Goal: Transaction & Acquisition: Purchase product/service

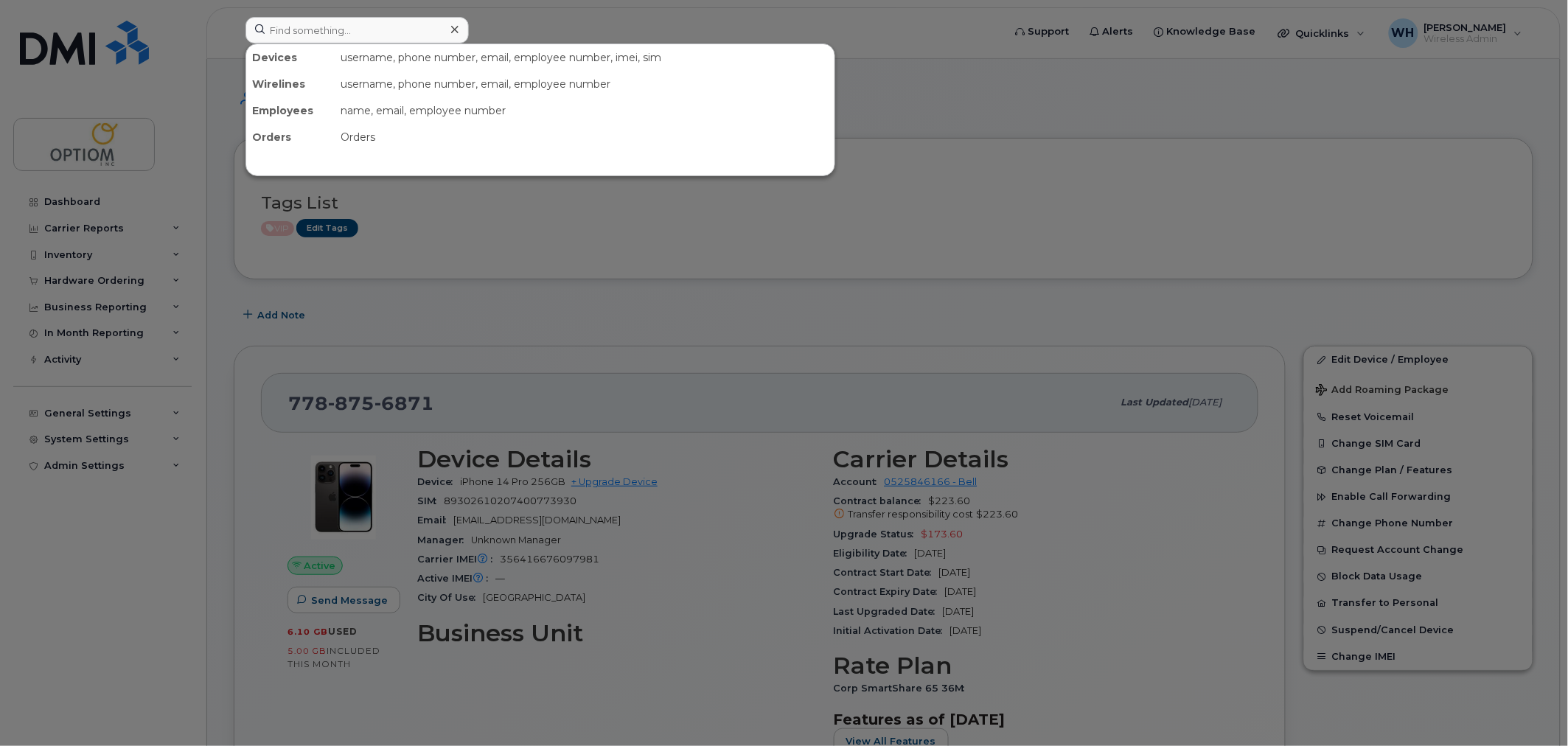
click at [647, 378] on div at bounding box center [784, 373] width 1568 height 746
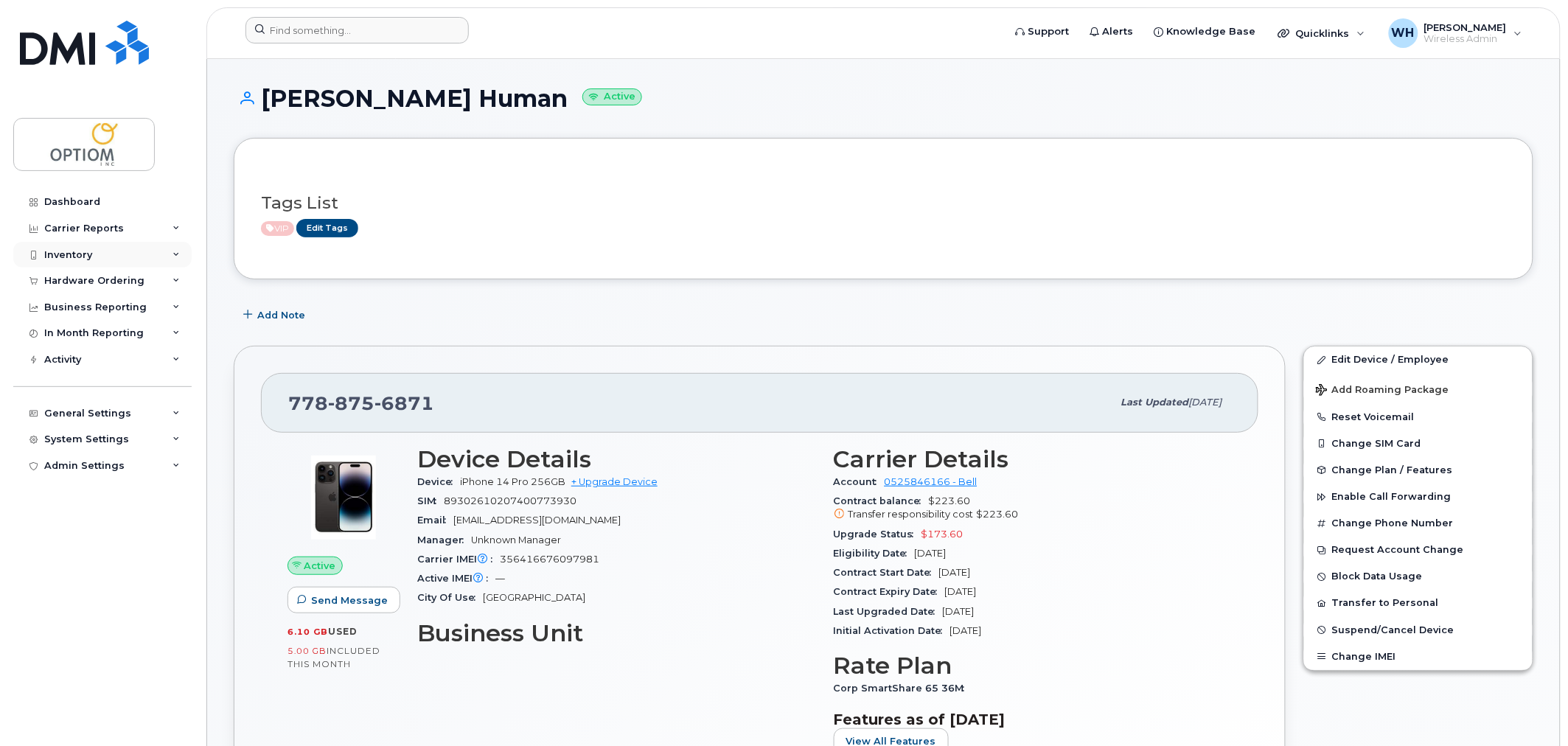
click at [93, 252] on div "Inventory" at bounding box center [102, 255] width 179 height 27
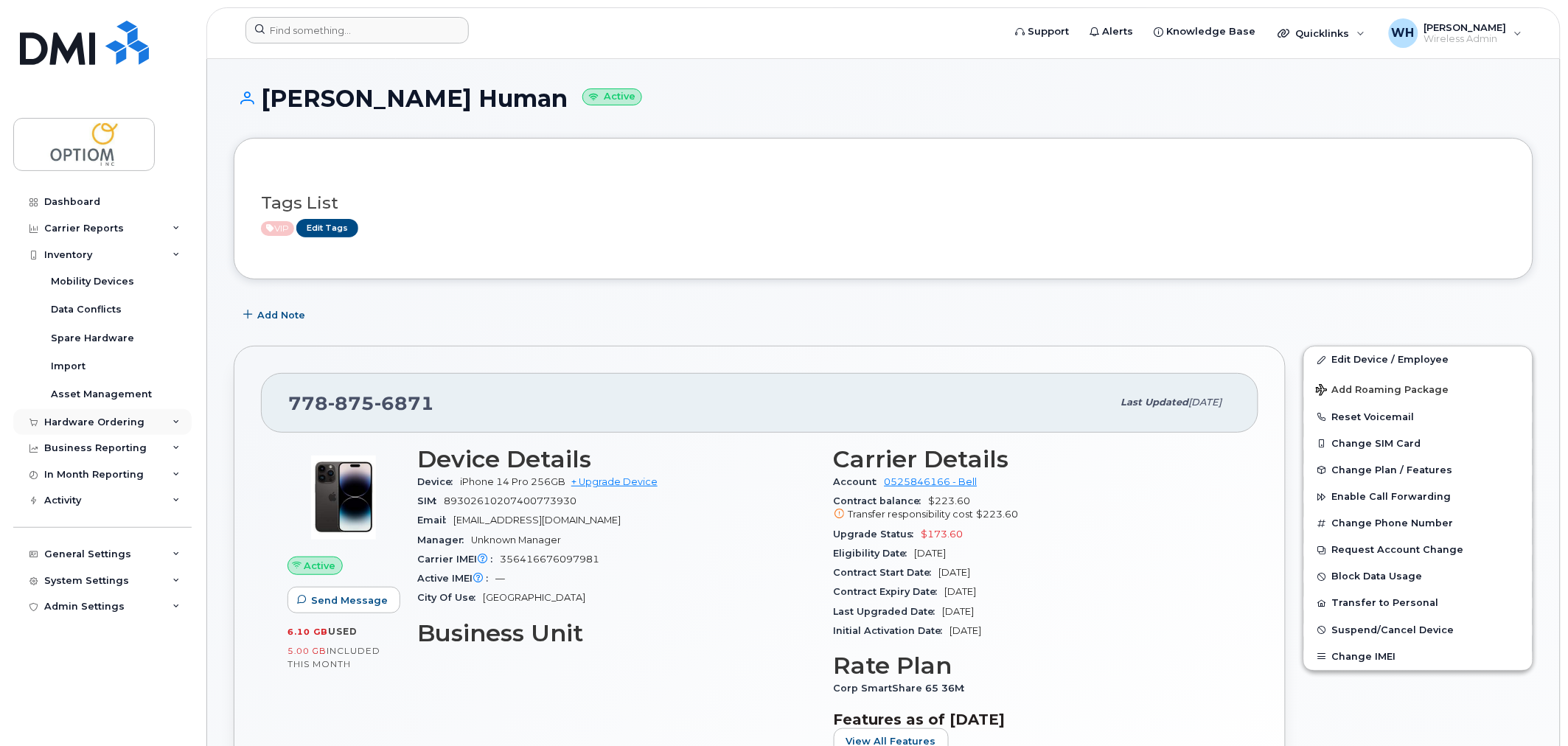
click at [101, 423] on div "Hardware Ordering" at bounding box center [94, 422] width 100 height 12
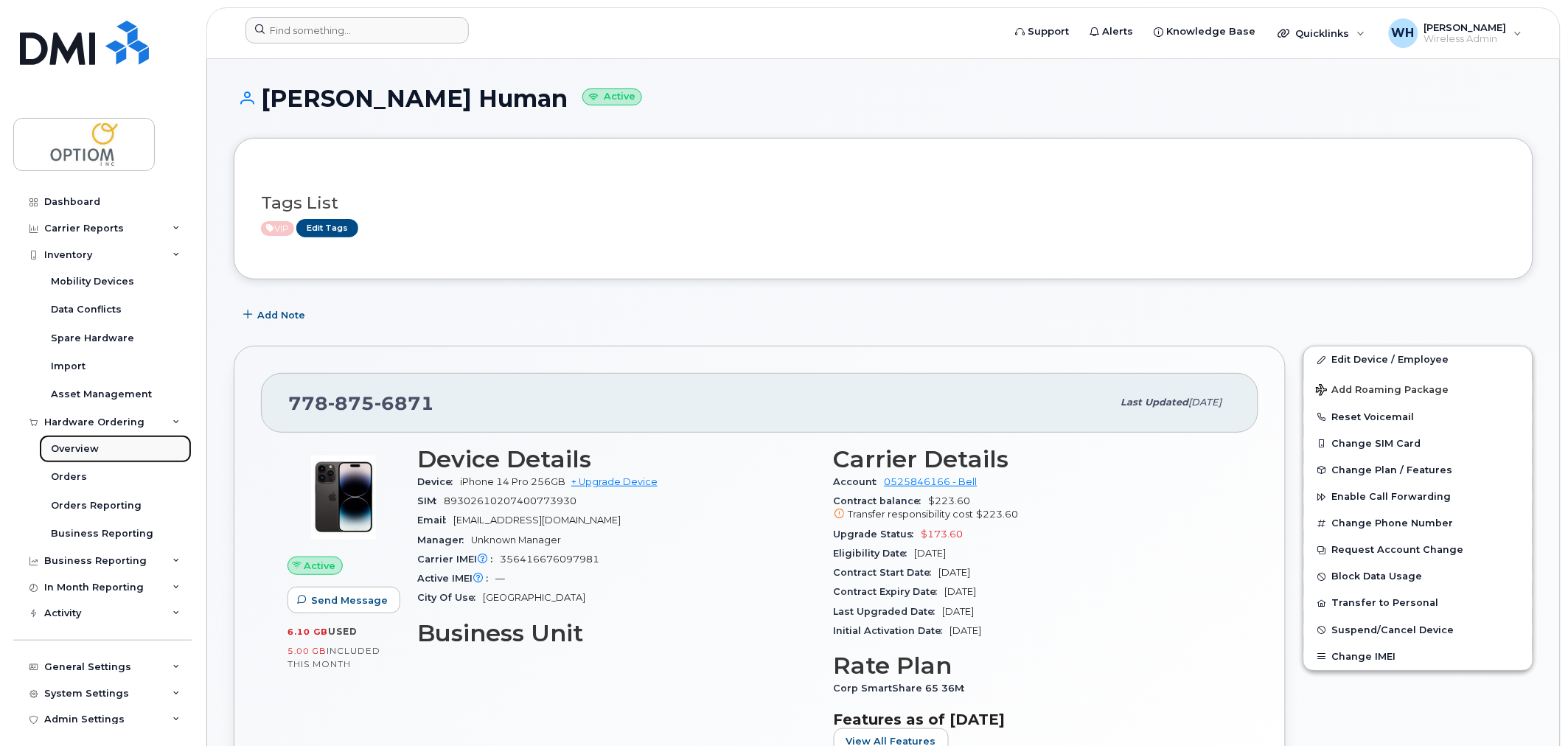
click at [101, 448] on link "Overview" at bounding box center [116, 449] width 153 height 28
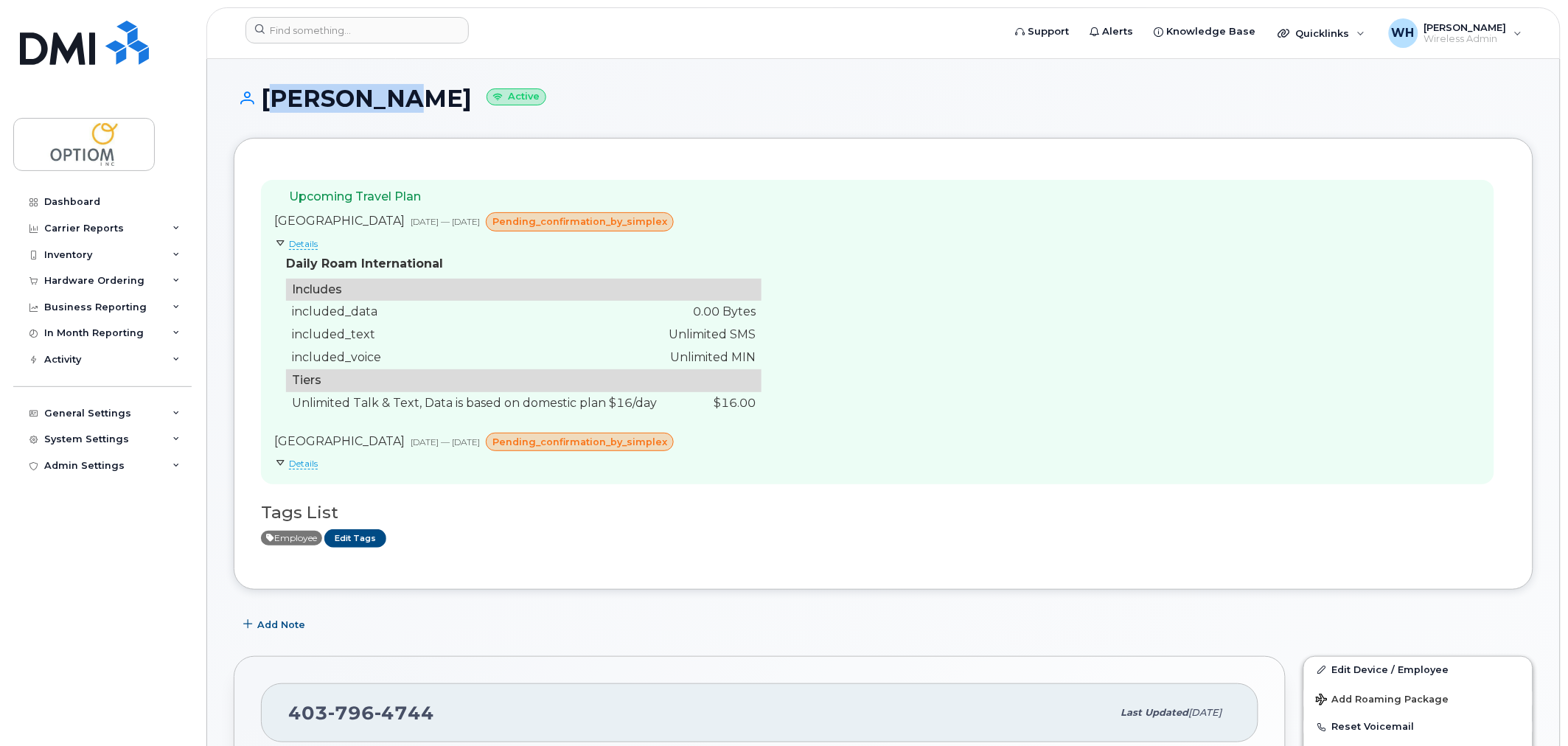
drag, startPoint x: 265, startPoint y: 101, endPoint x: 378, endPoint y: 101, distance: 113.0
click at [378, 101] on h1 "[PERSON_NAME] Active" at bounding box center [884, 99] width 1300 height 26
copy h1 "[PERSON_NAME]"
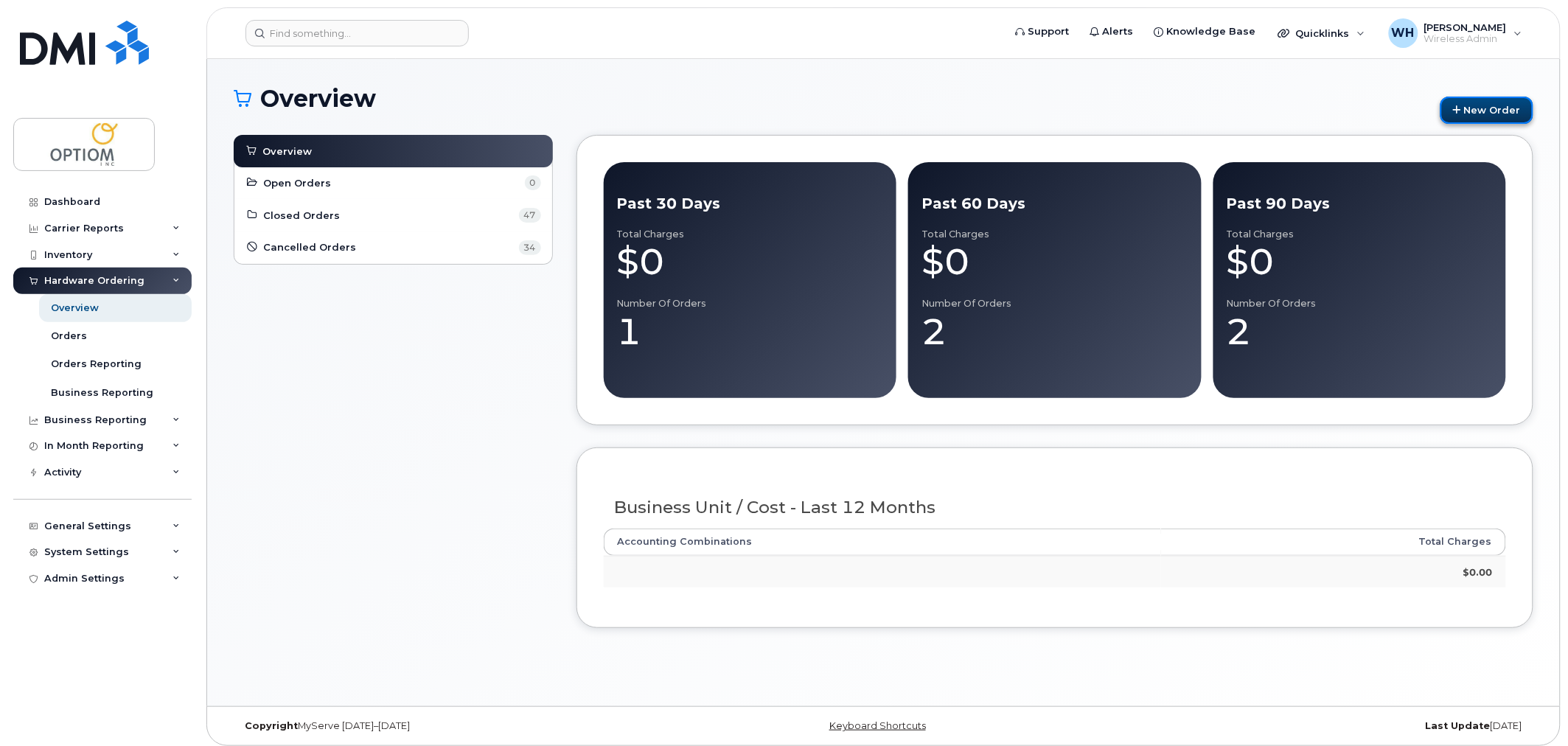
click at [1478, 118] on link "New Order" at bounding box center [1487, 110] width 93 height 27
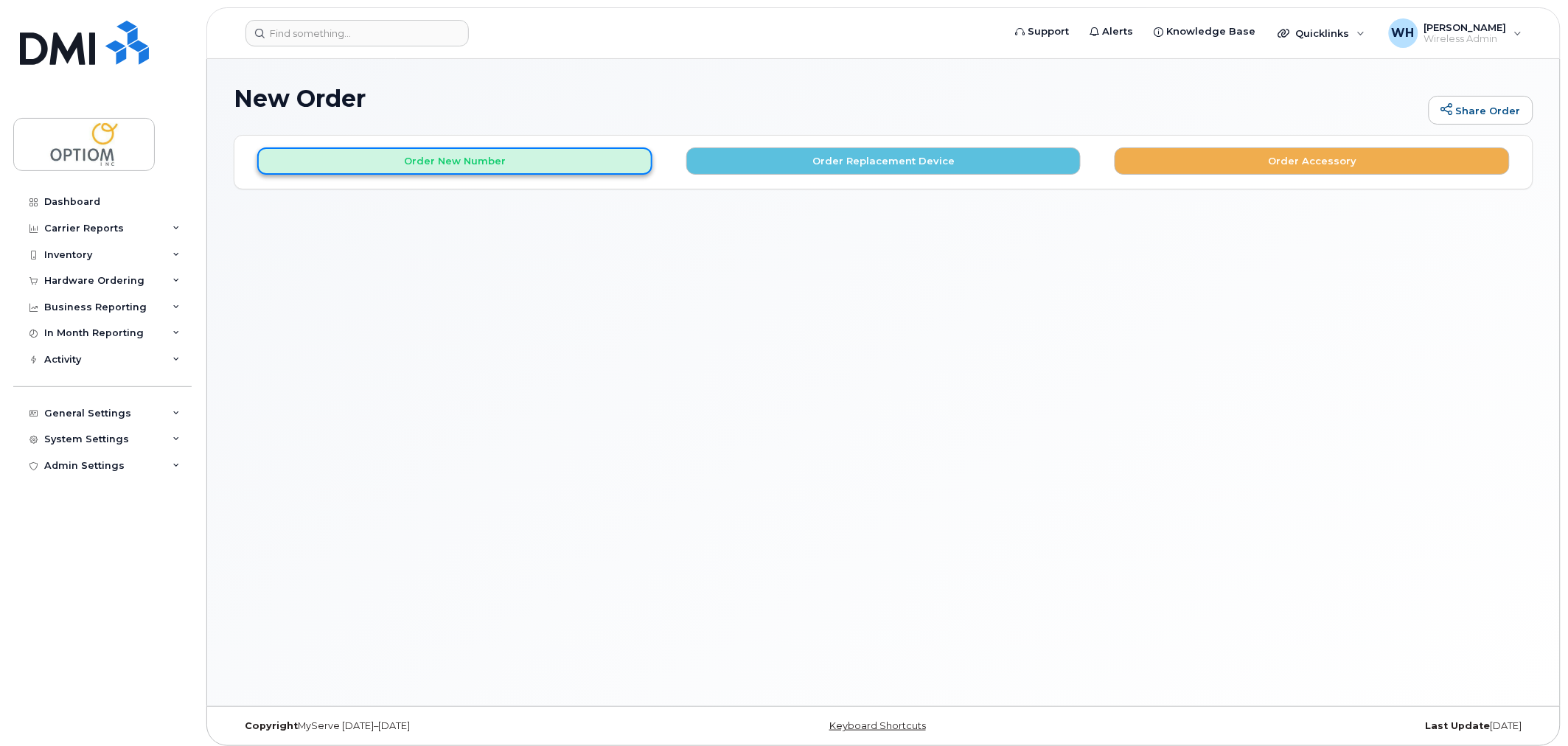
click at [447, 167] on button "Order New Number" at bounding box center [455, 161] width 395 height 27
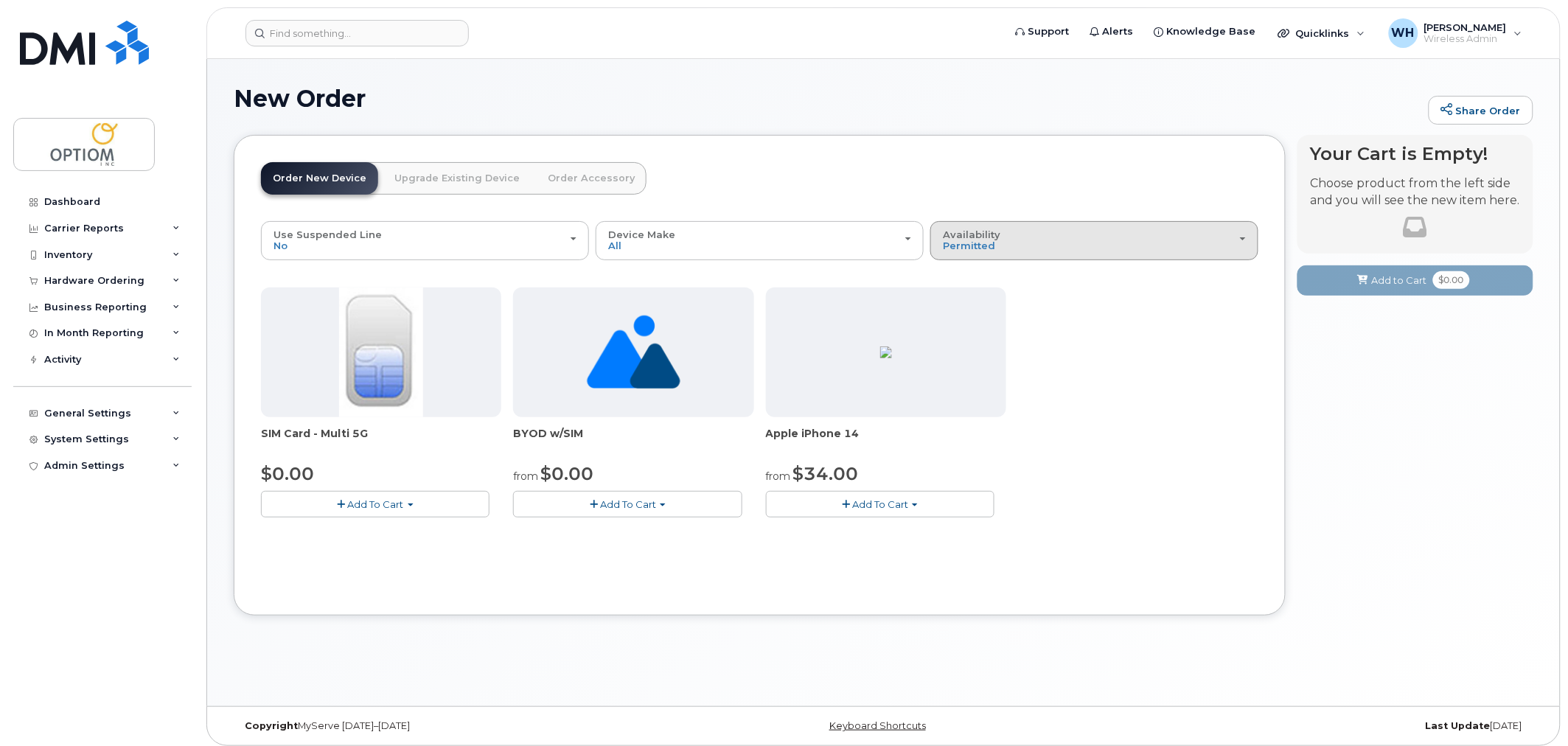
click at [1005, 234] on div "Availability Permitted All" at bounding box center [1094, 240] width 303 height 23
click at [968, 296] on div "All" at bounding box center [1094, 299] width 320 height 18
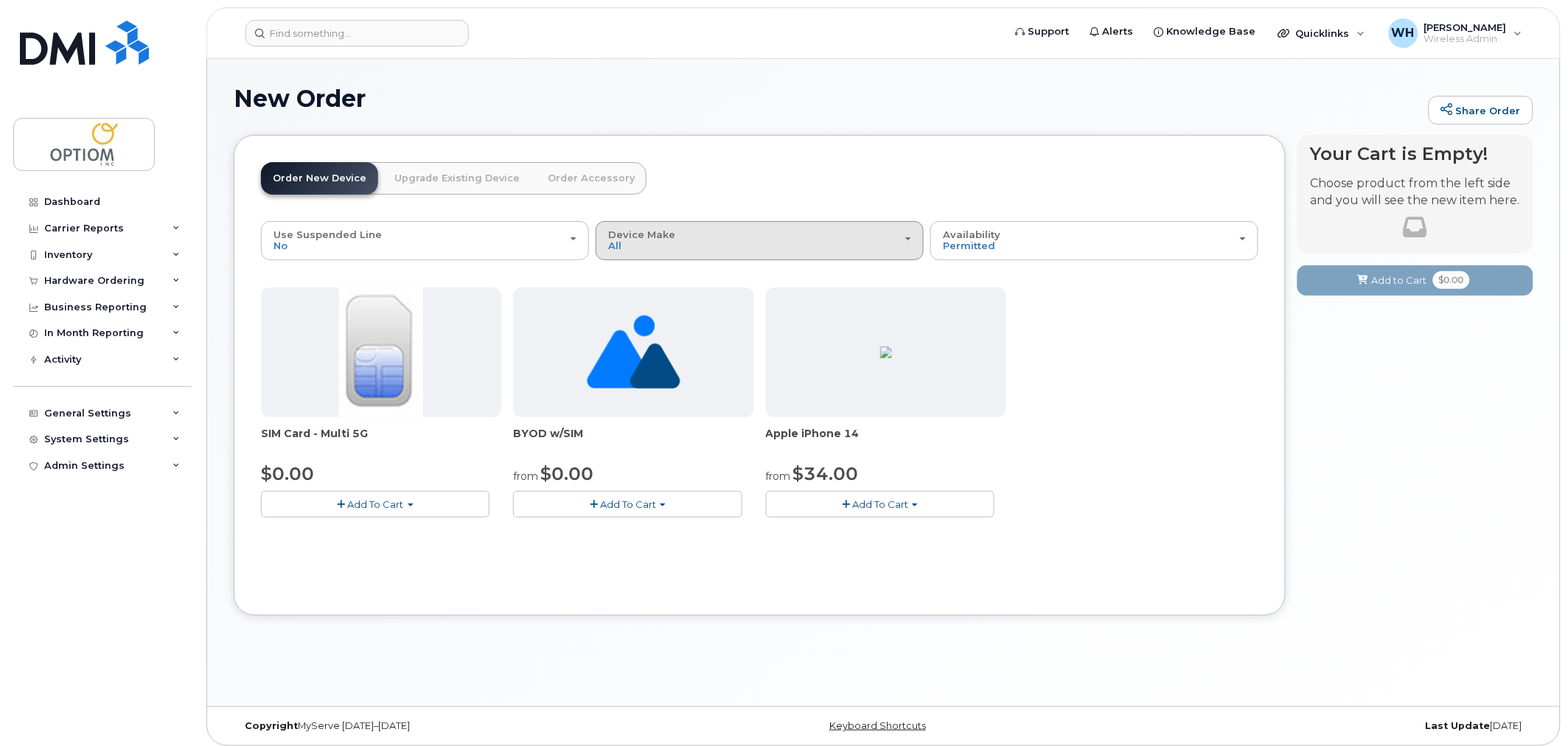
click at [768, 253] on button "Device Make All iPhone Unknown" at bounding box center [760, 240] width 328 height 39
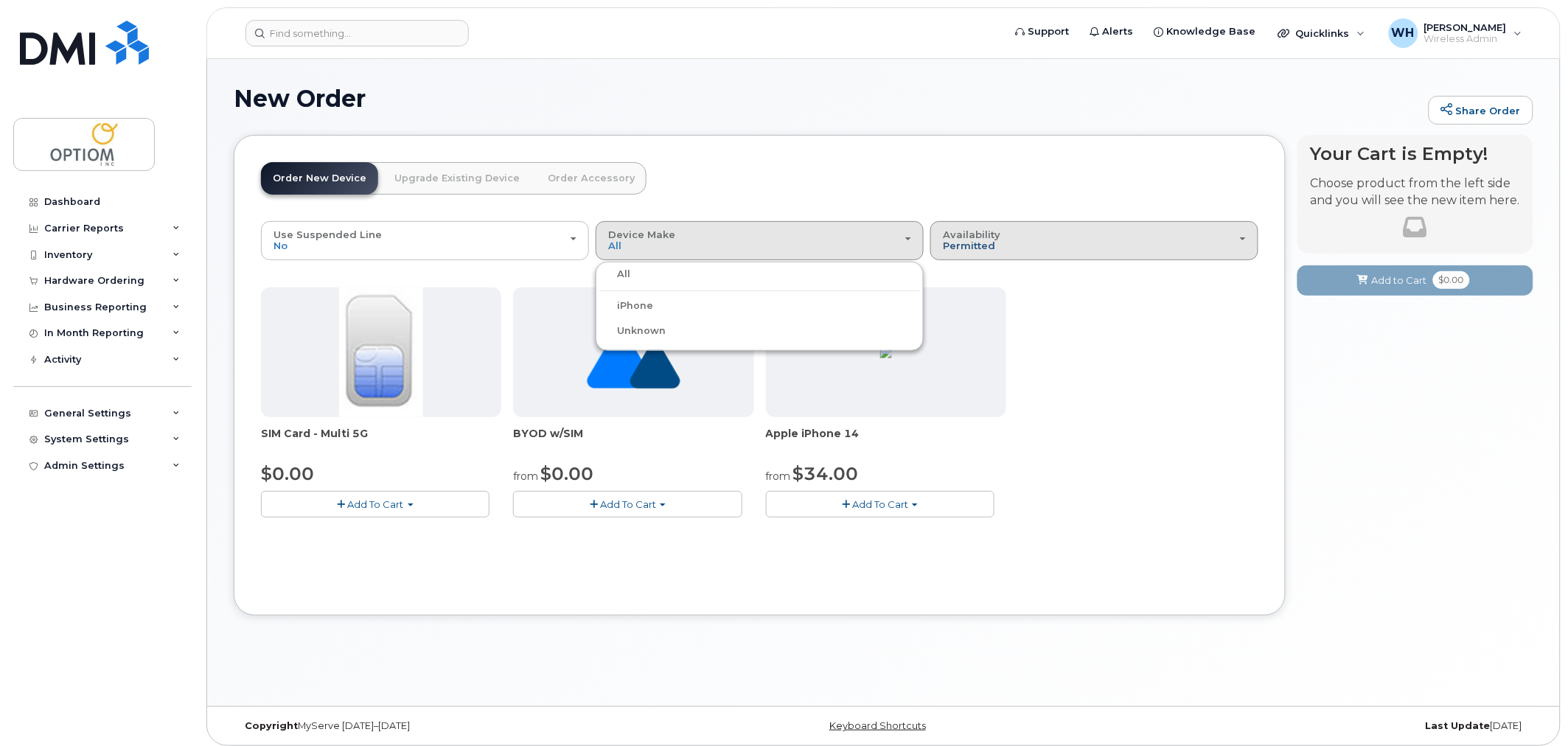
click at [962, 252] on span "Permitted" at bounding box center [969, 246] width 52 height 12
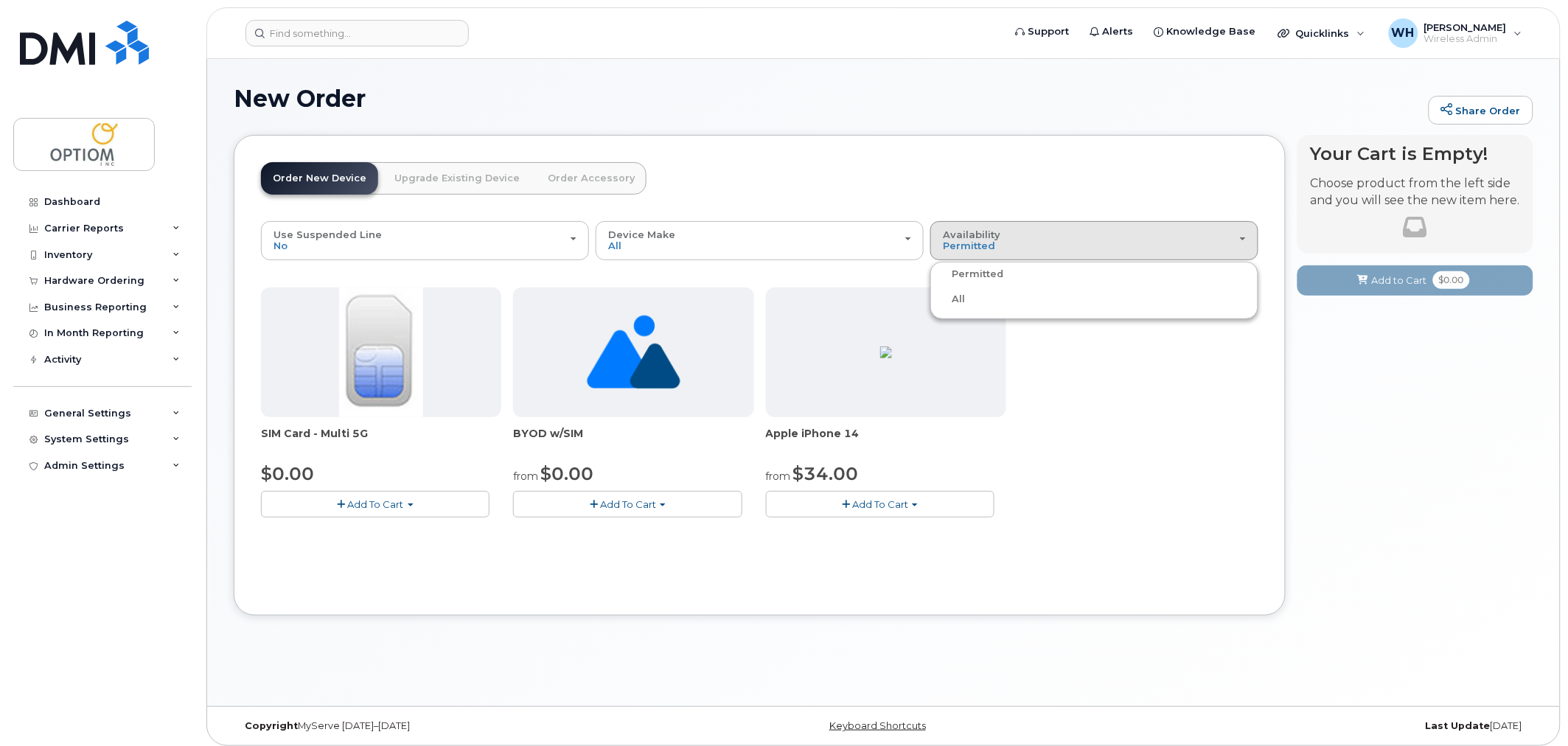
click at [960, 295] on label "All" at bounding box center [950, 299] width 31 height 18
click at [0, 0] on input "All" at bounding box center [0, 0] width 0 height 0
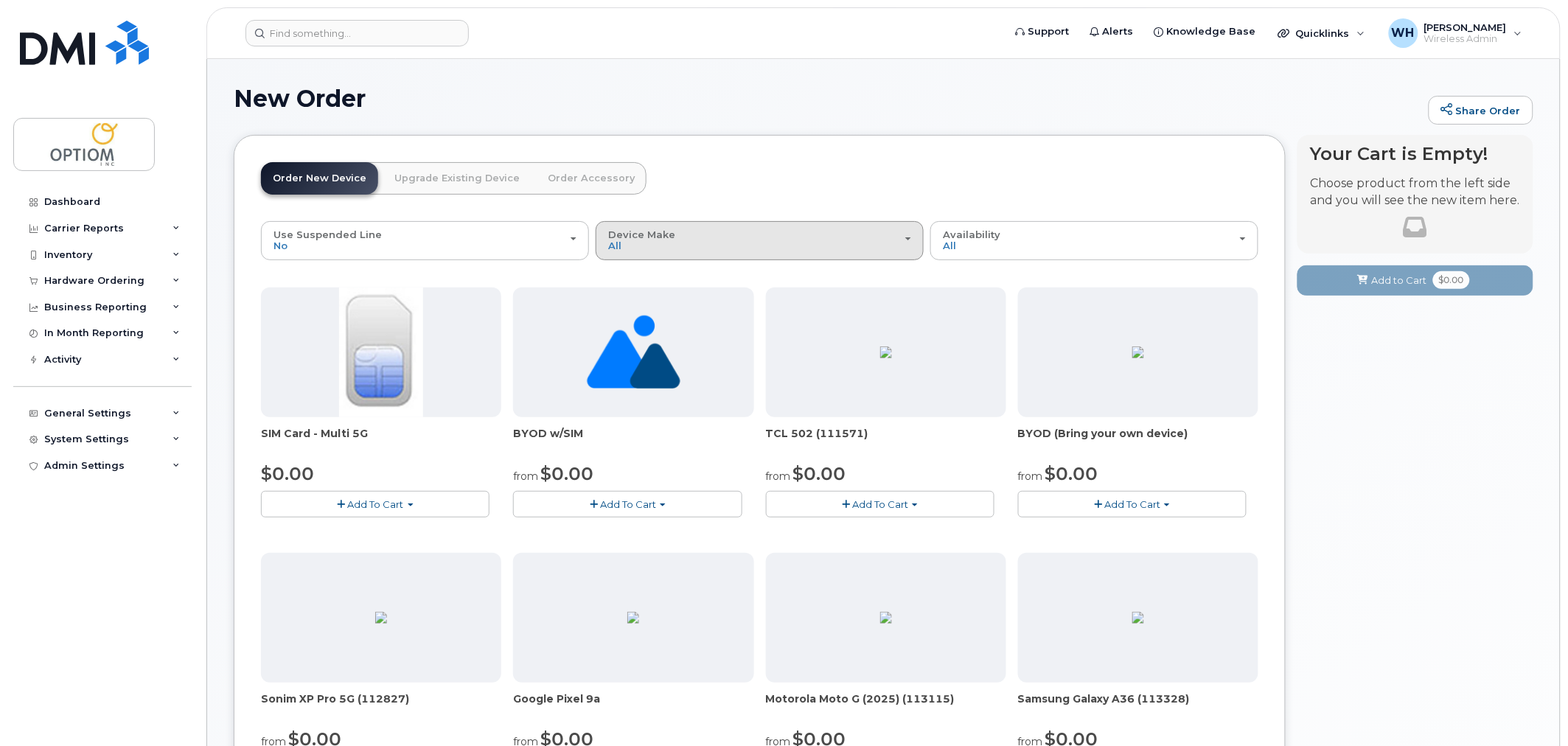
click at [718, 249] on div "Device Make All Aircard Android iPhone Tablet Unknown" at bounding box center [759, 240] width 303 height 23
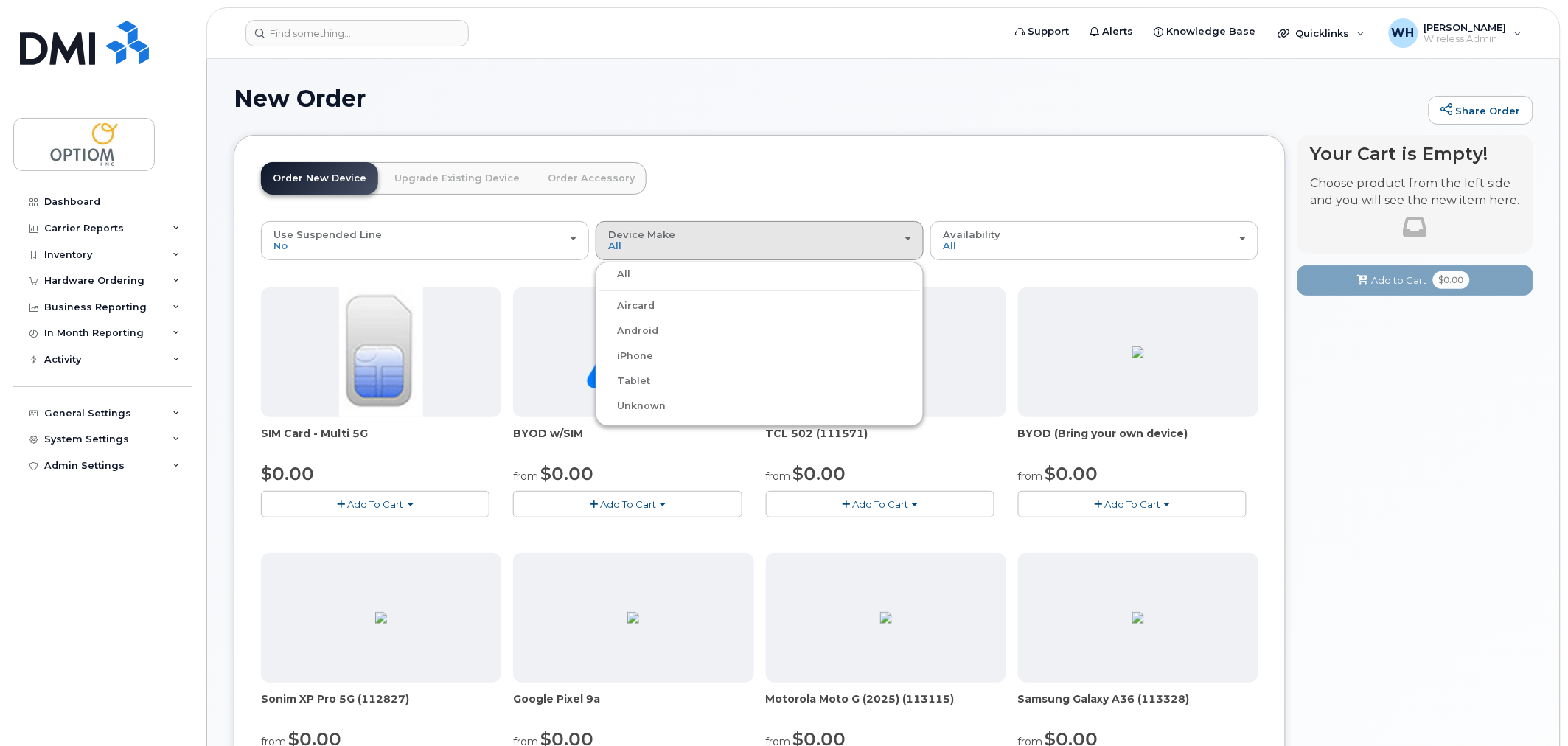
click at [642, 349] on label "iPhone" at bounding box center [626, 355] width 54 height 18
click at [0, 0] on input "iPhone" at bounding box center [0, 0] width 0 height 0
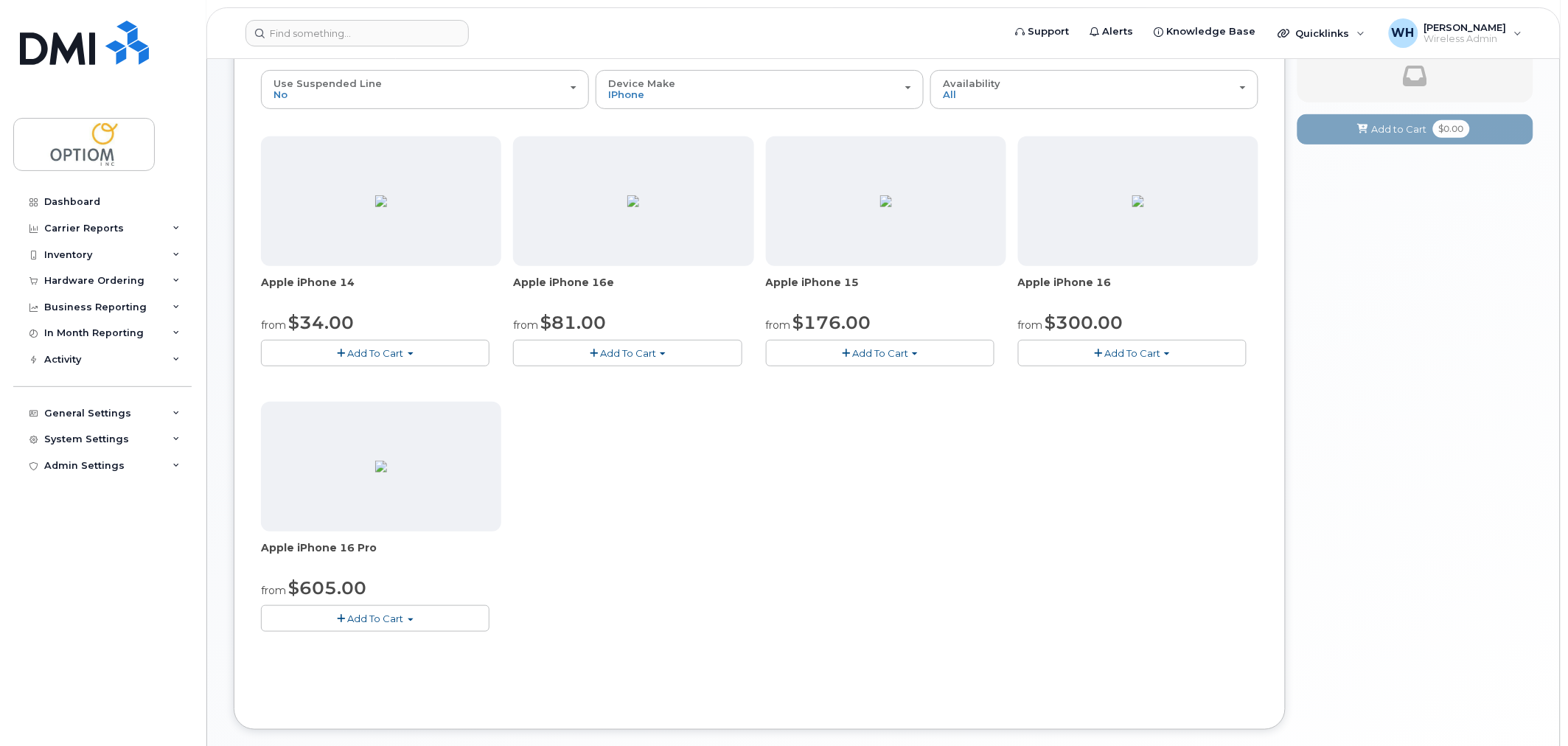
scroll to position [150, 0]
click at [1140, 351] on span "Add To Cart" at bounding box center [1132, 354] width 56 height 12
click at [762, 503] on div "Apple iPhone 14 from $34.00 Add To Cart Model Midnight 128 GB is available $459…" at bounding box center [760, 397] width 998 height 519
click at [403, 623] on span "Add To Cart" at bounding box center [375, 619] width 56 height 12
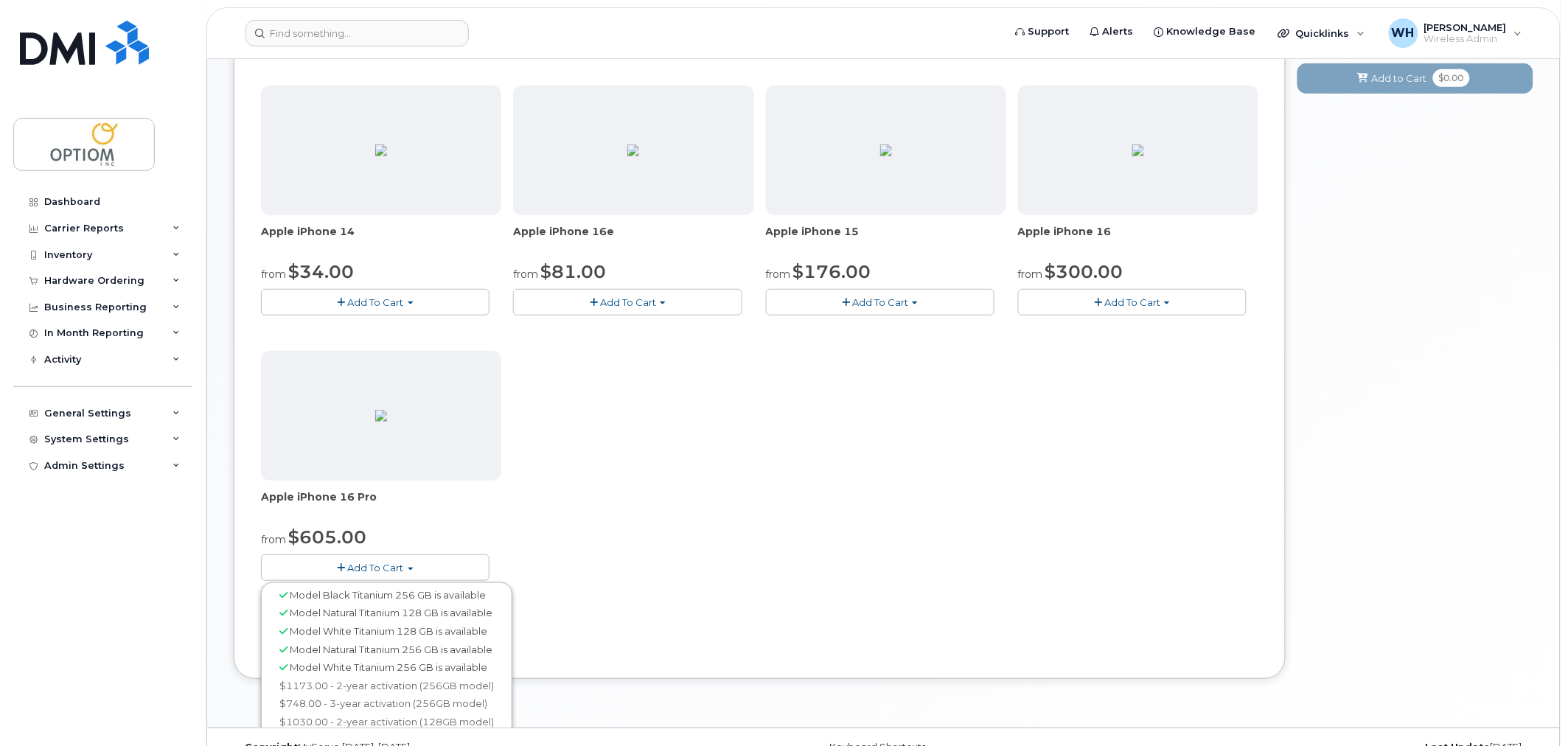
scroll to position [232, 0]
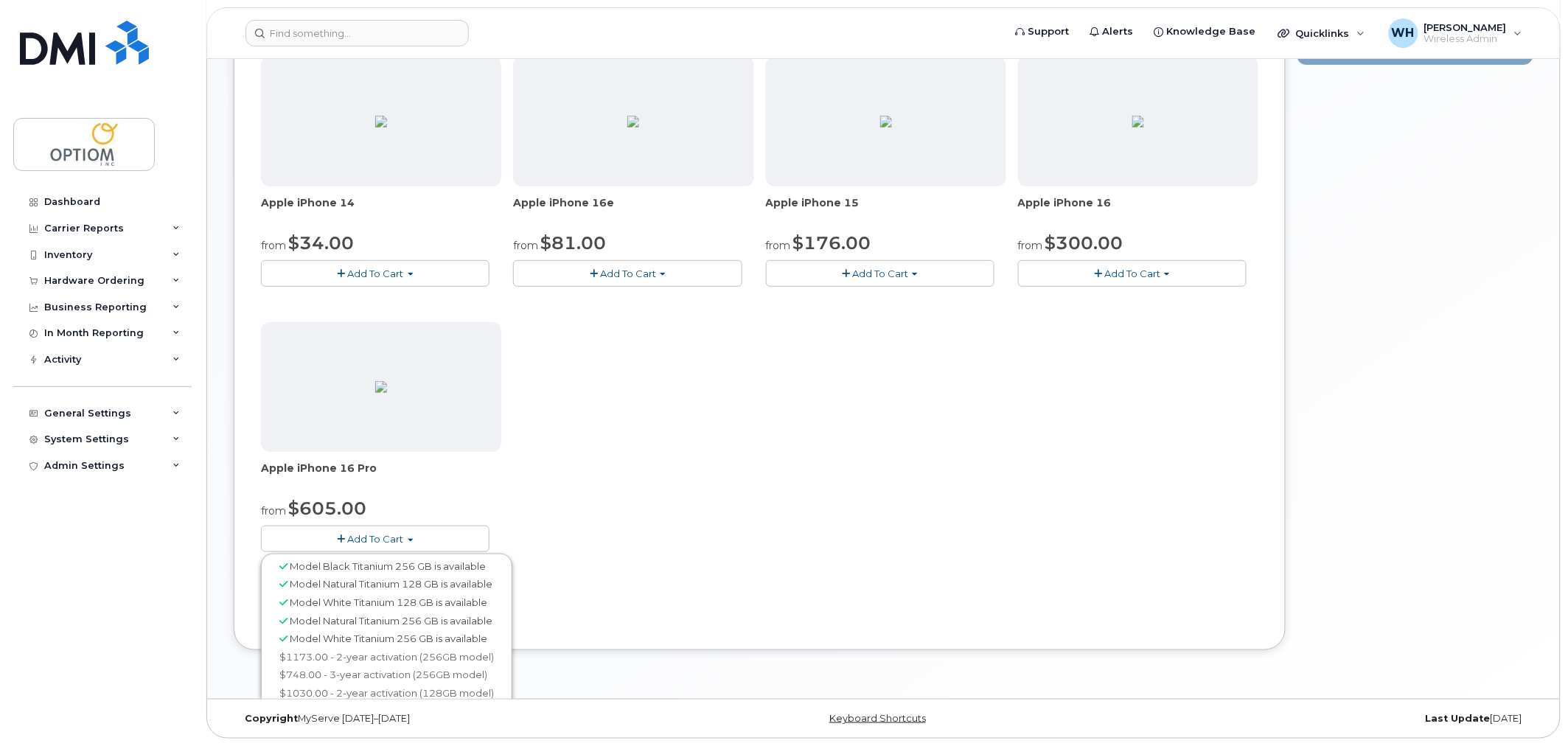
click at [853, 450] on div "Apple iPhone 14 from $34.00 Add To Cart Model Midnight 128 GB is available $459…" at bounding box center [760, 316] width 998 height 519
